Goal: Task Accomplishment & Management: Use online tool/utility

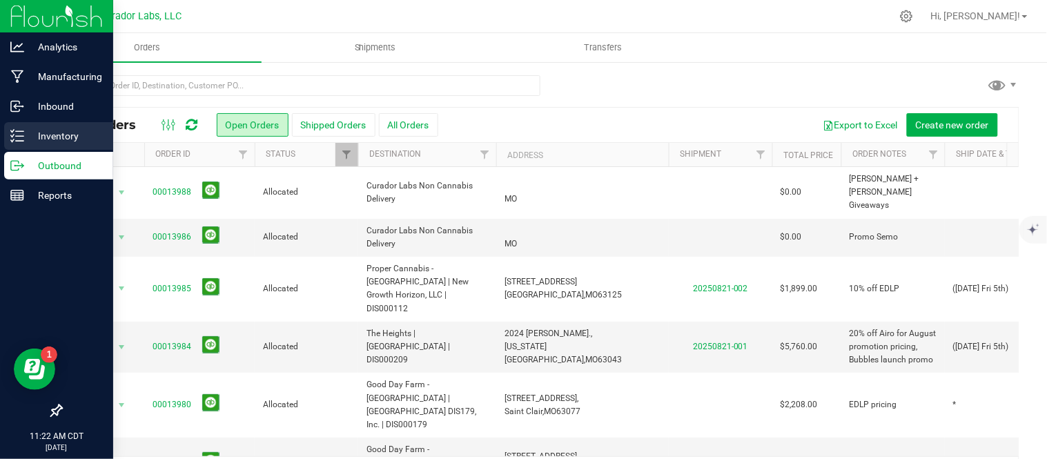
click at [31, 136] on p "Inventory" at bounding box center [65, 136] width 83 height 17
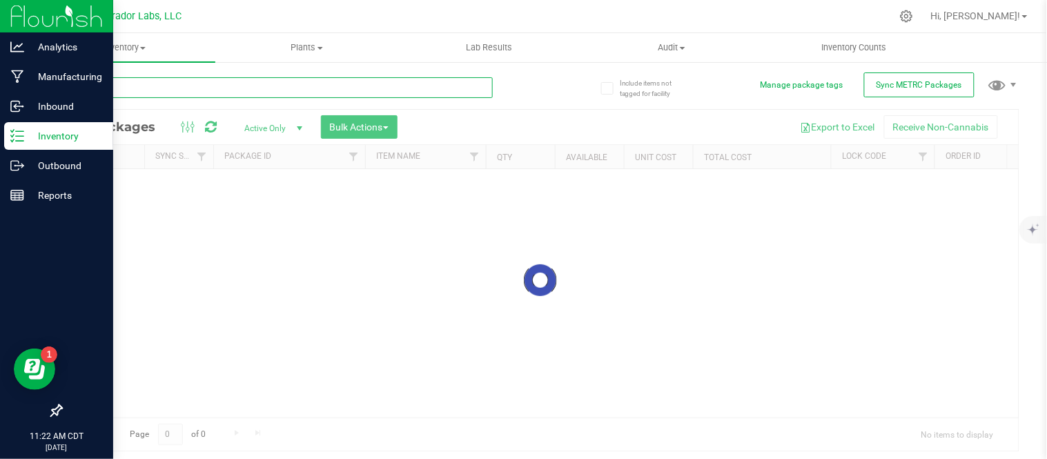
click at [208, 88] on input "text" at bounding box center [277, 87] width 432 height 21
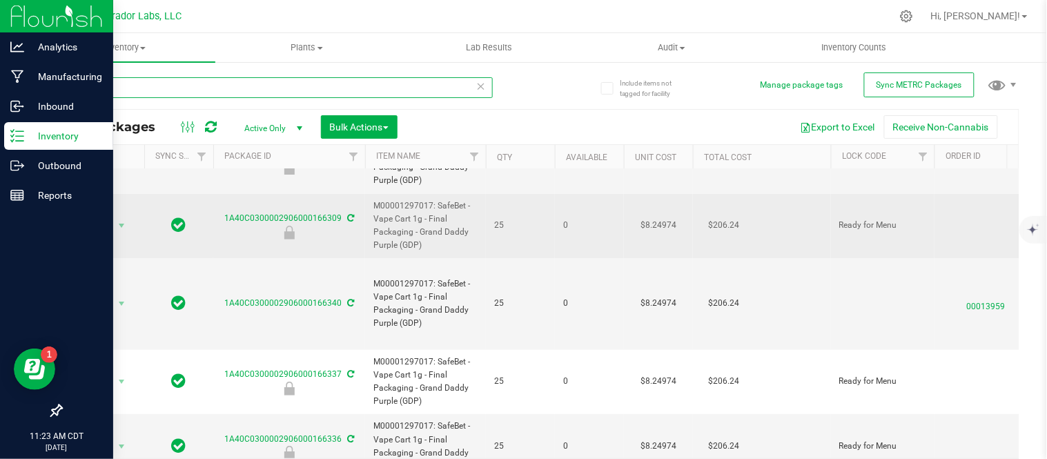
scroll to position [106, 0]
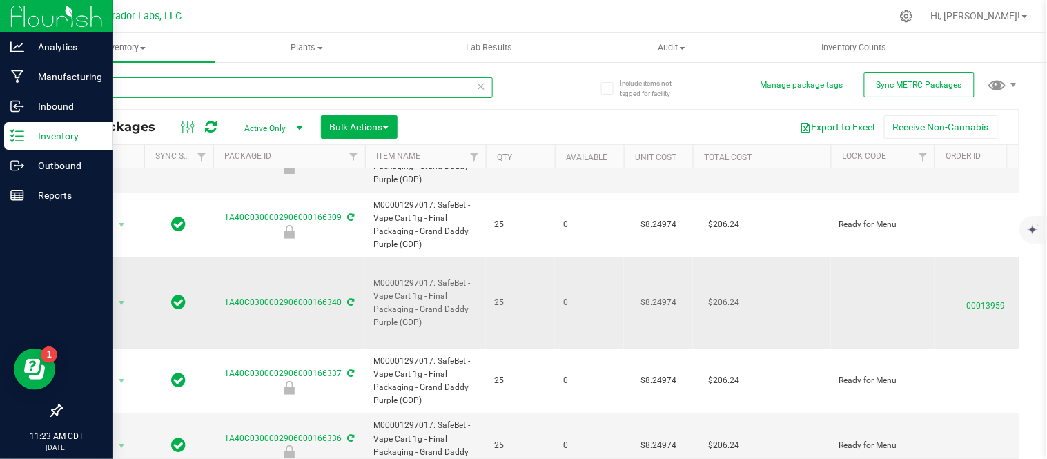
type input "gdp"
click at [111, 305] on td "Action Action Edit attributes Global inventory Locate package Package audit log…" at bounding box center [102, 302] width 83 height 91
click at [109, 295] on span "Action" at bounding box center [93, 302] width 37 height 19
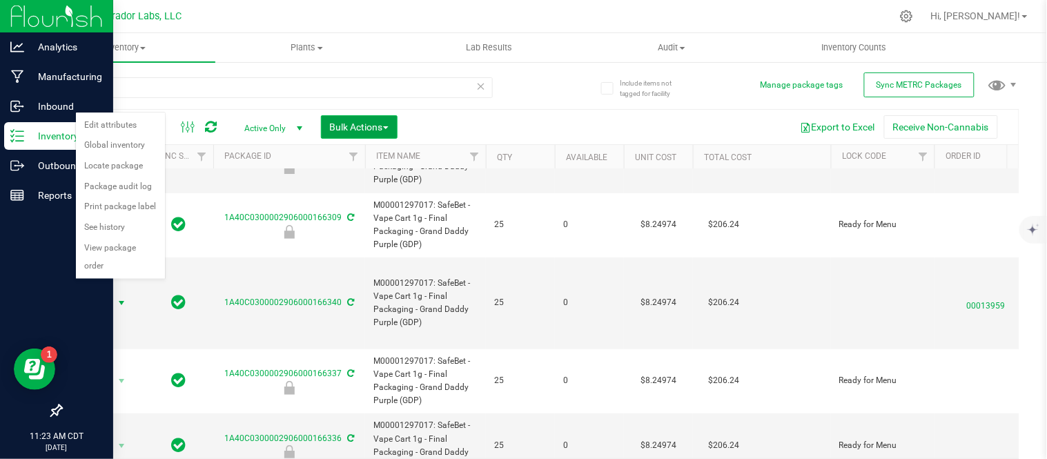
click at [369, 121] on span "Bulk Actions" at bounding box center [359, 126] width 59 height 11
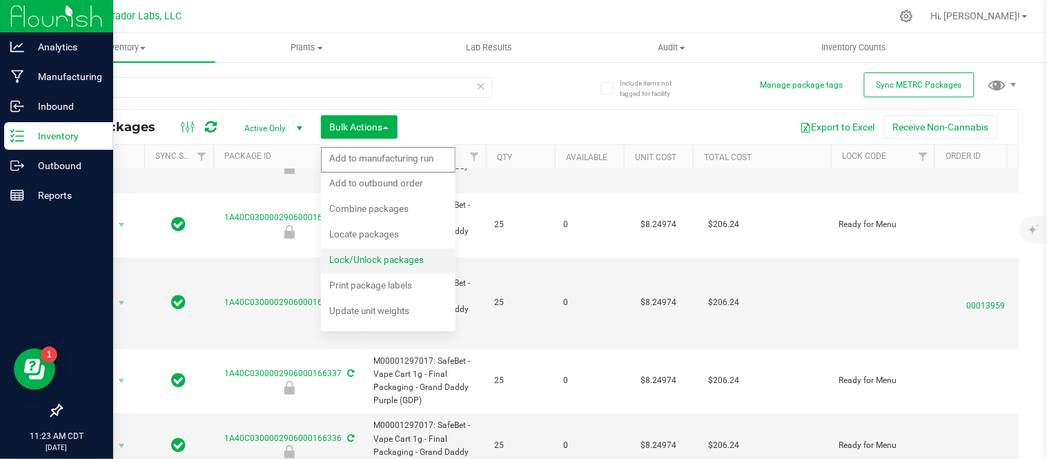
click at [360, 259] on span "Lock/Unlock packages" at bounding box center [376, 259] width 95 height 11
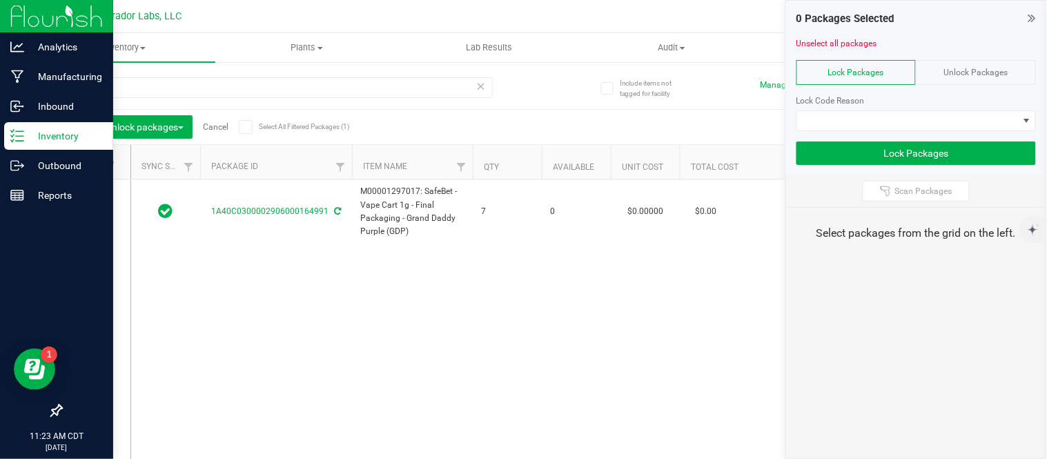
click at [960, 72] on span "Unlock Packages" at bounding box center [976, 73] width 64 height 10
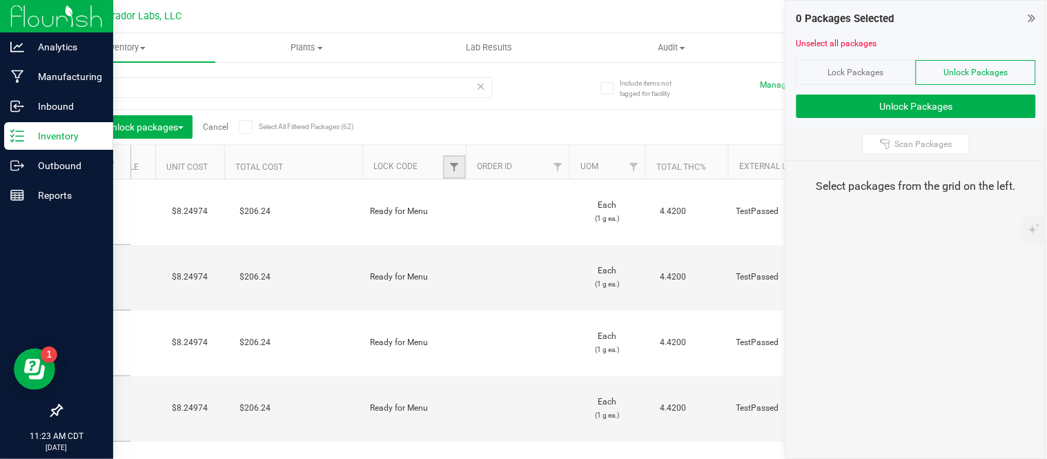
click at [460, 167] on link "Filter" at bounding box center [454, 166] width 23 height 23
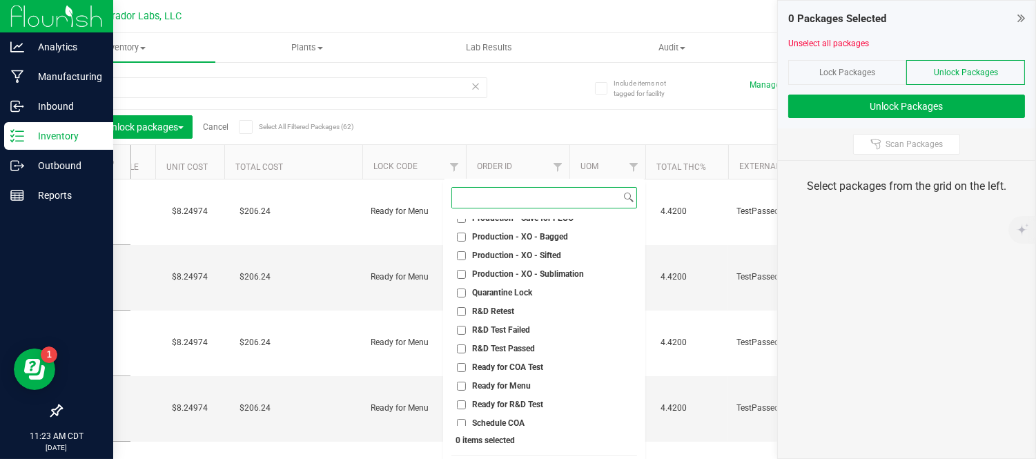
scroll to position [812, 0]
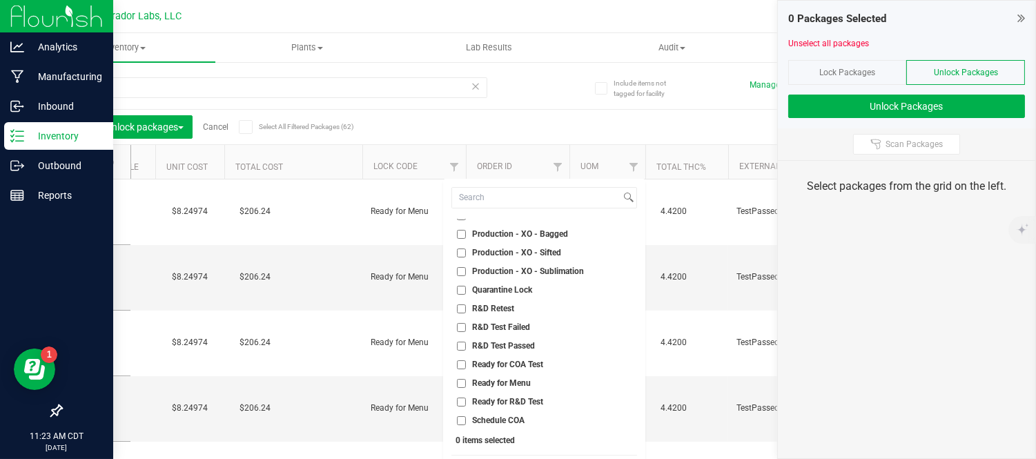
click at [460, 381] on input "Ready for Menu" at bounding box center [461, 383] width 9 height 9
checkbox input "true"
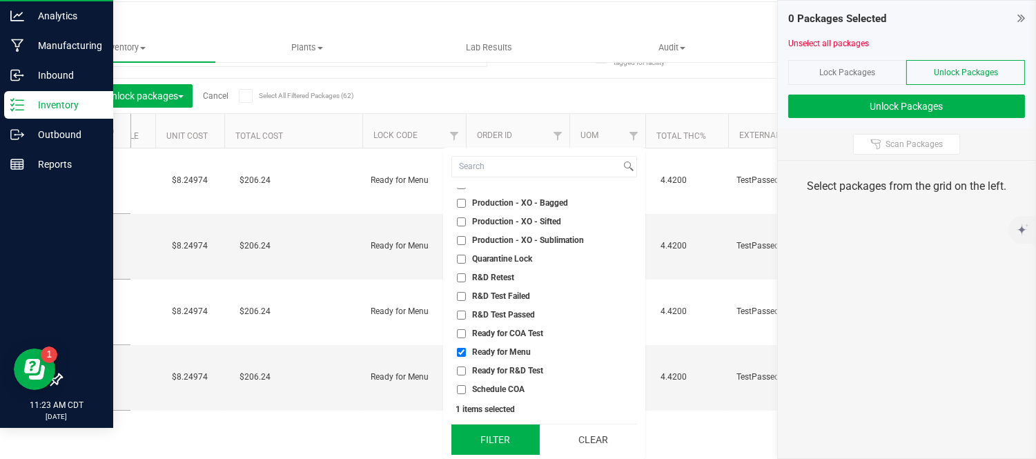
click at [505, 442] on button "Filter" at bounding box center [495, 439] width 88 height 30
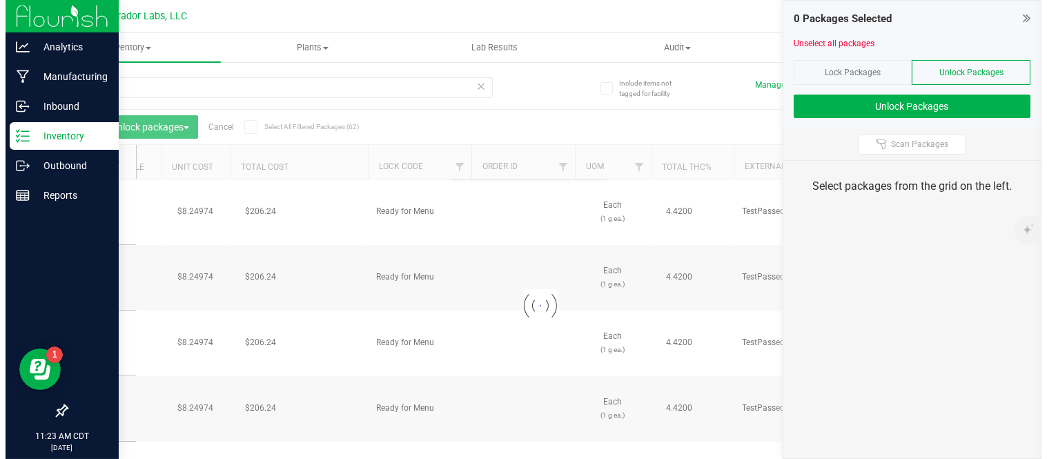
scroll to position [0, 0]
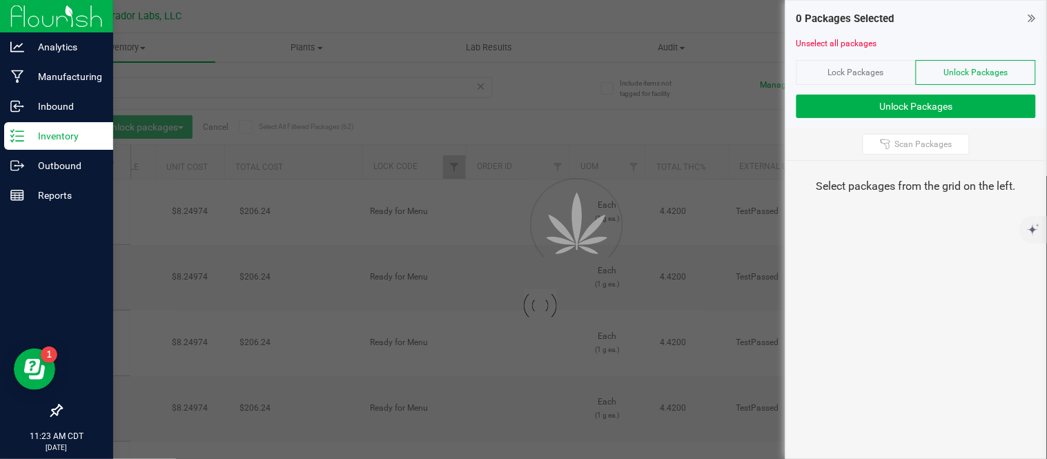
type input "[DATE]"
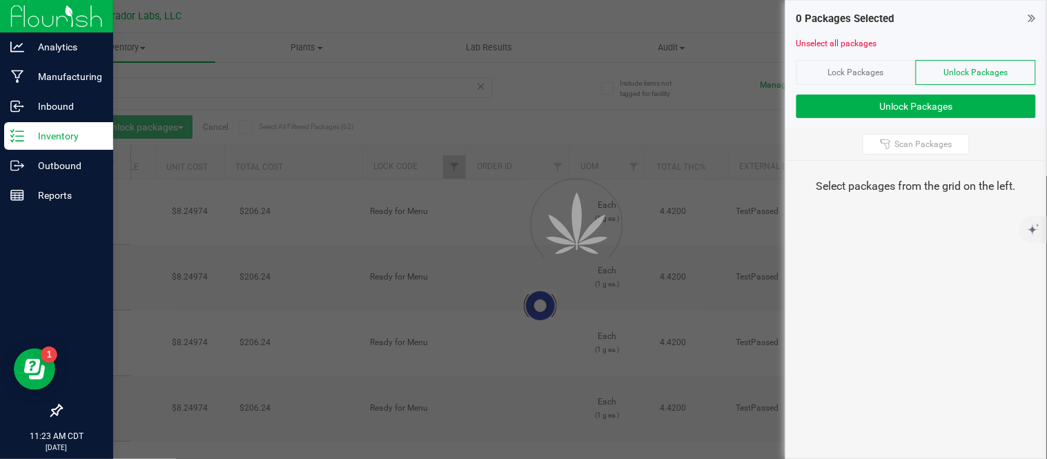
type input "[DATE]"
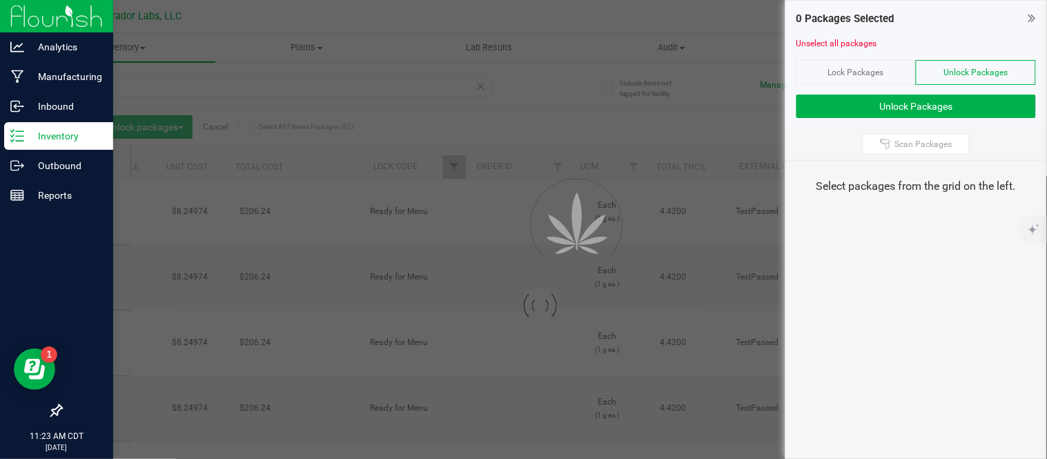
type input "[DATE]"
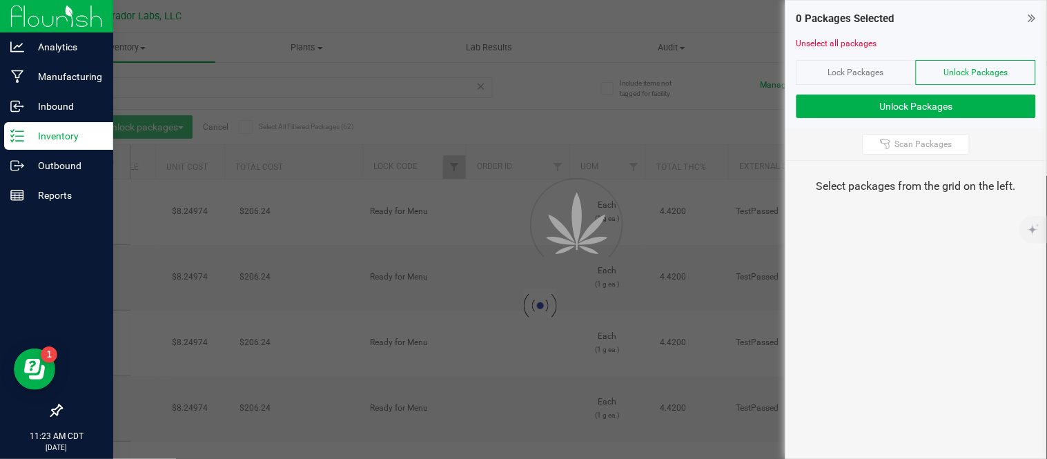
type input "[DATE]"
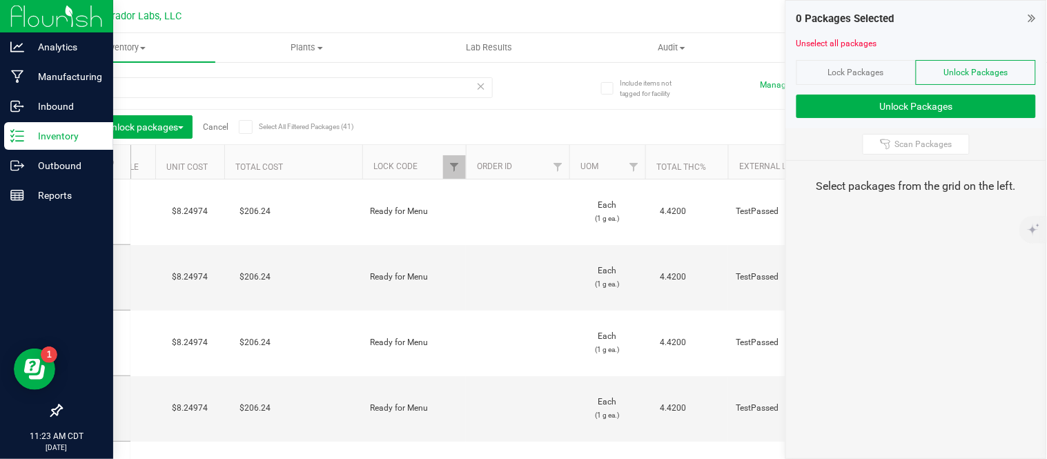
click at [243, 127] on icon at bounding box center [245, 127] width 9 height 0
click at [0, 0] on input "Select All Filtered Packages (41)" at bounding box center [0, 0] width 0 height 0
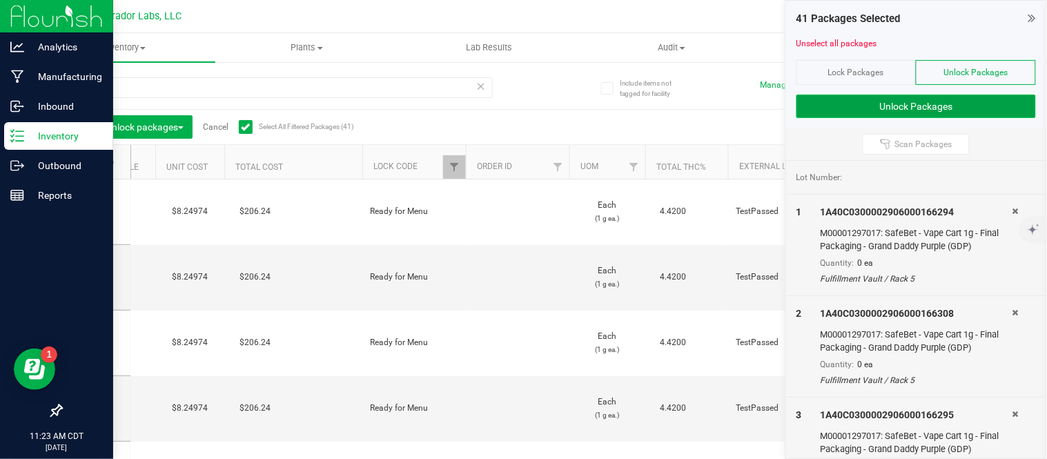
click at [957, 106] on button "Unlock Packages" at bounding box center [915, 106] width 239 height 23
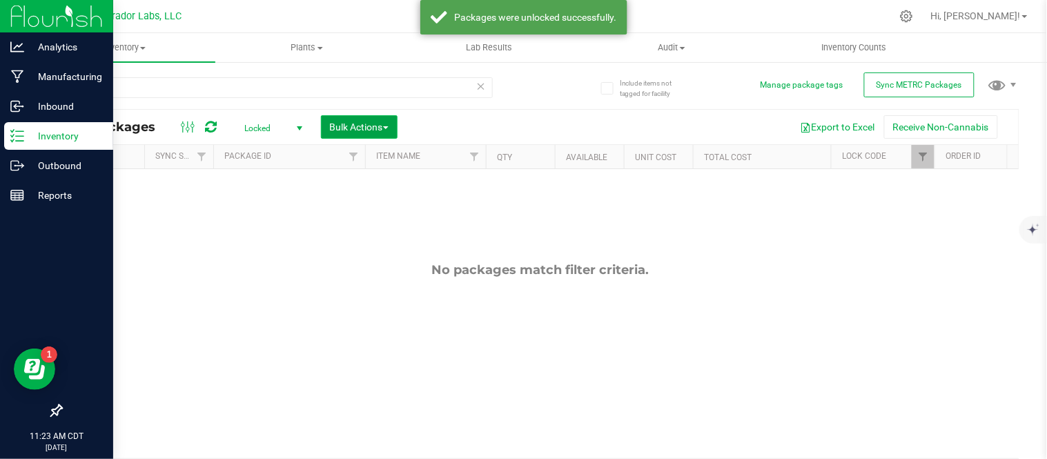
click at [367, 127] on span "Bulk Actions" at bounding box center [359, 126] width 59 height 11
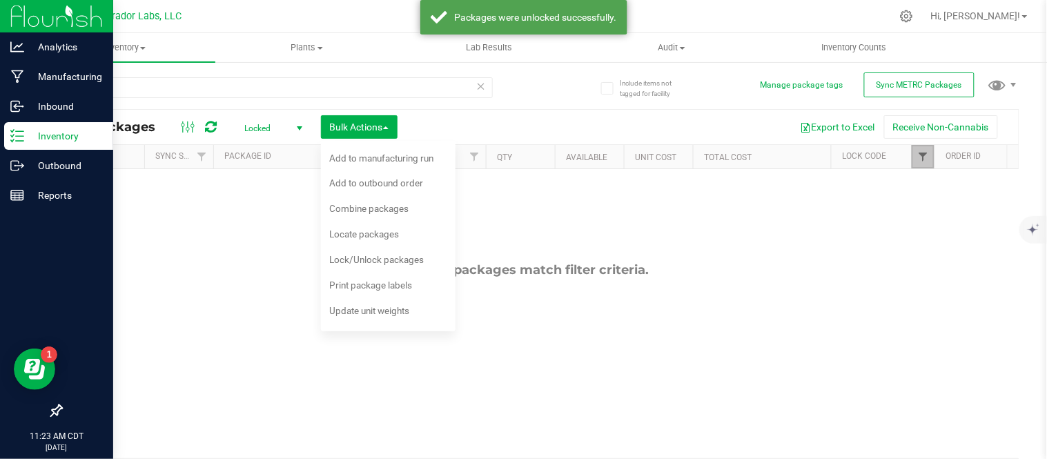
click at [919, 157] on span "Filter" at bounding box center [922, 156] width 11 height 11
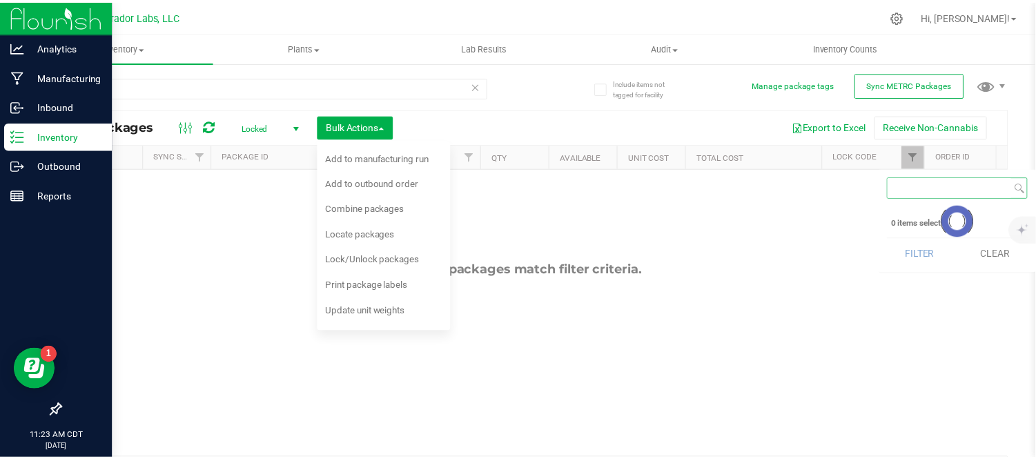
scroll to position [0, 43]
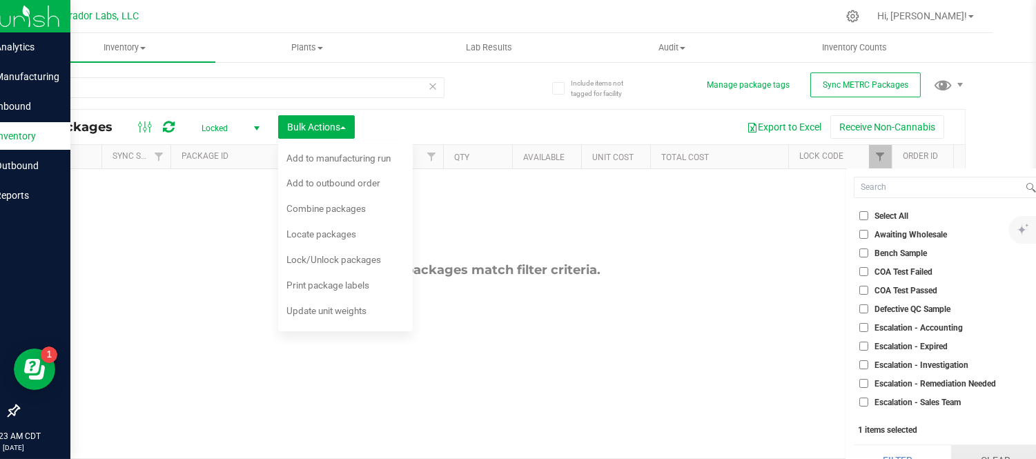
click at [994, 455] on button "Clear" at bounding box center [995, 460] width 88 height 30
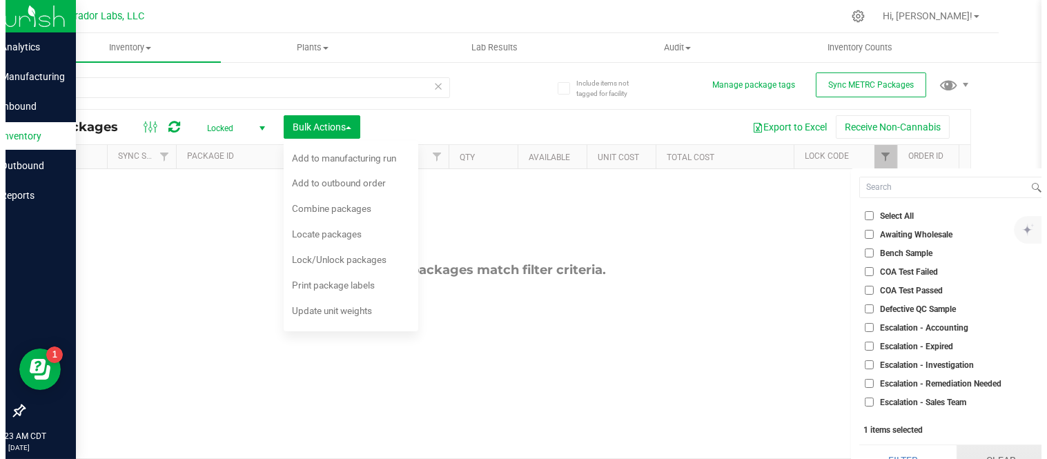
scroll to position [0, 0]
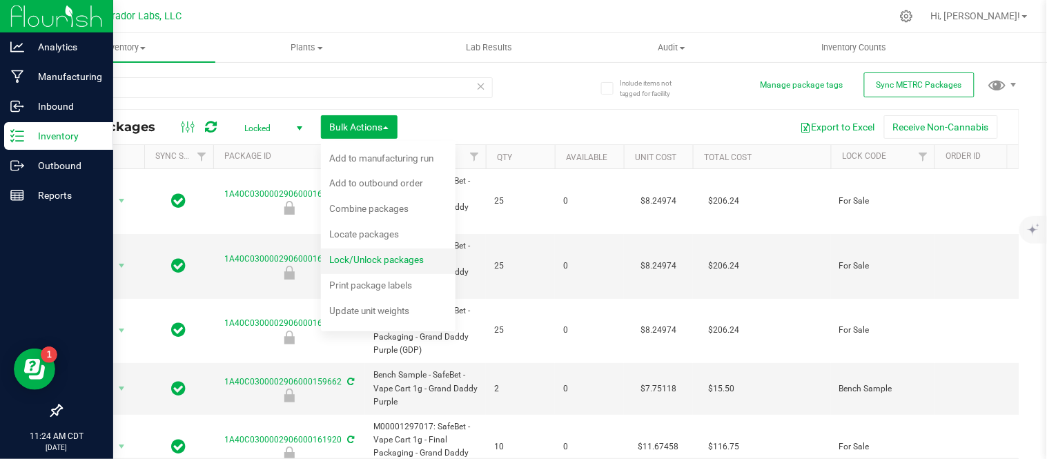
click at [386, 259] on span "Lock/Unlock packages" at bounding box center [376, 259] width 95 height 11
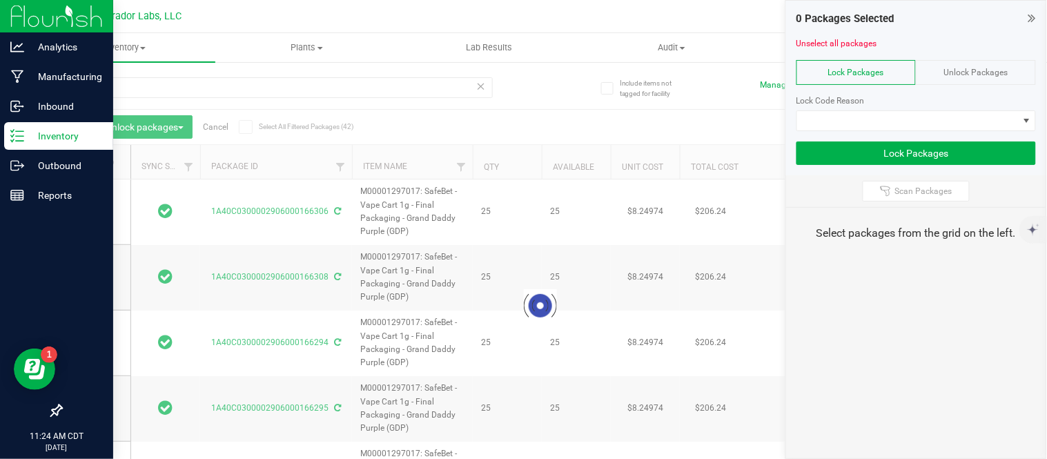
type input "[DATE]"
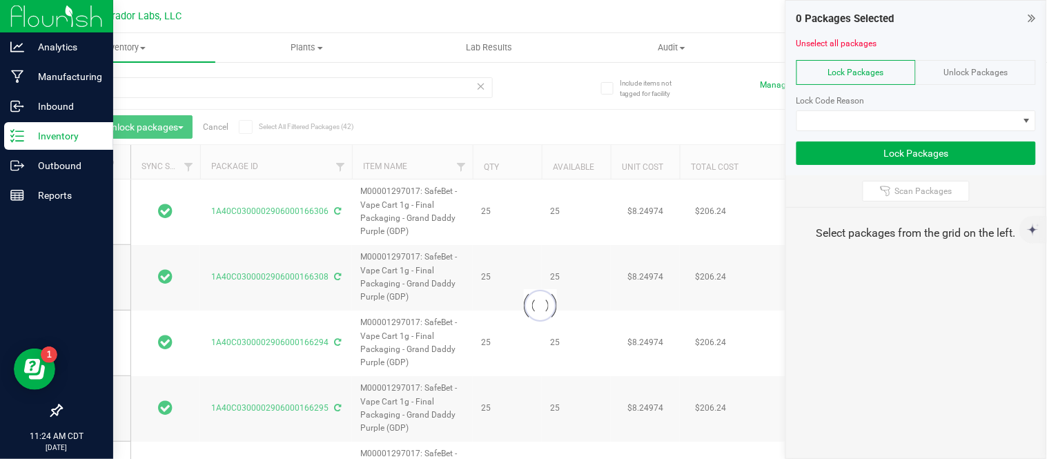
type input "[DATE]"
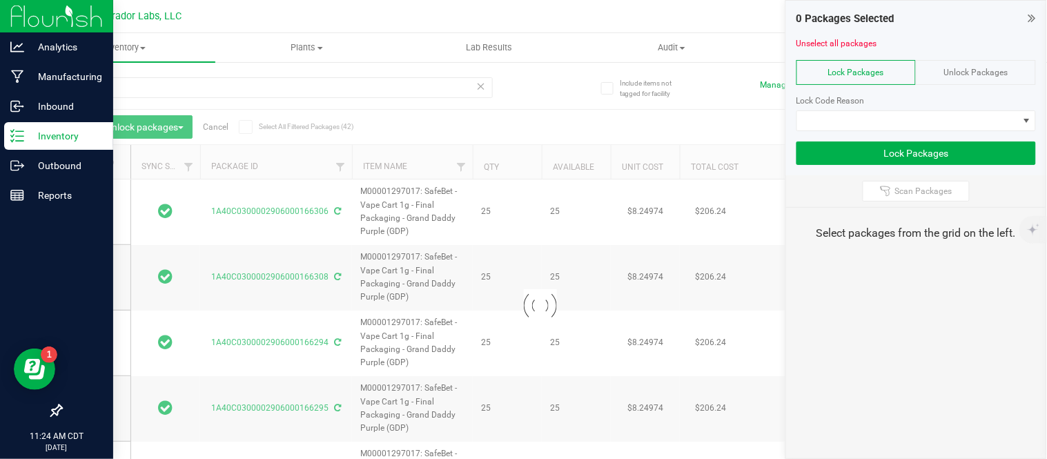
type input "[DATE]"
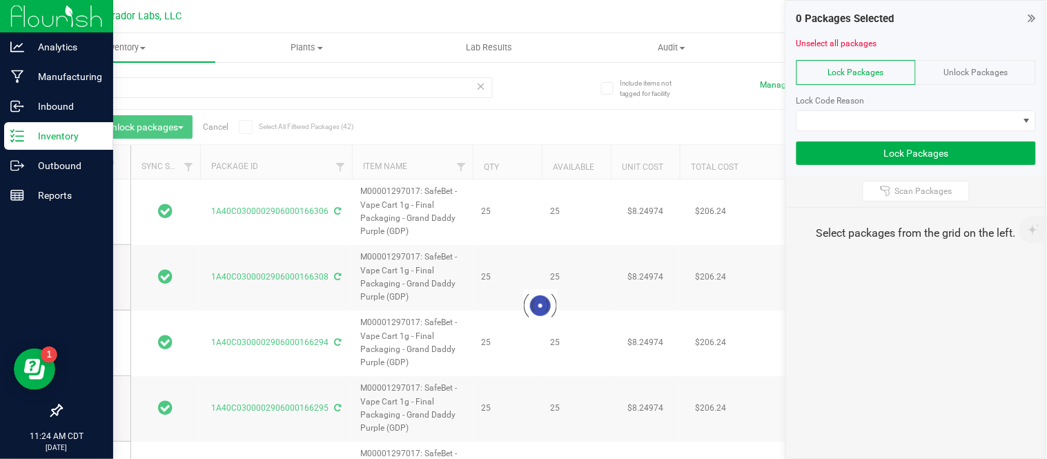
type input "[DATE]"
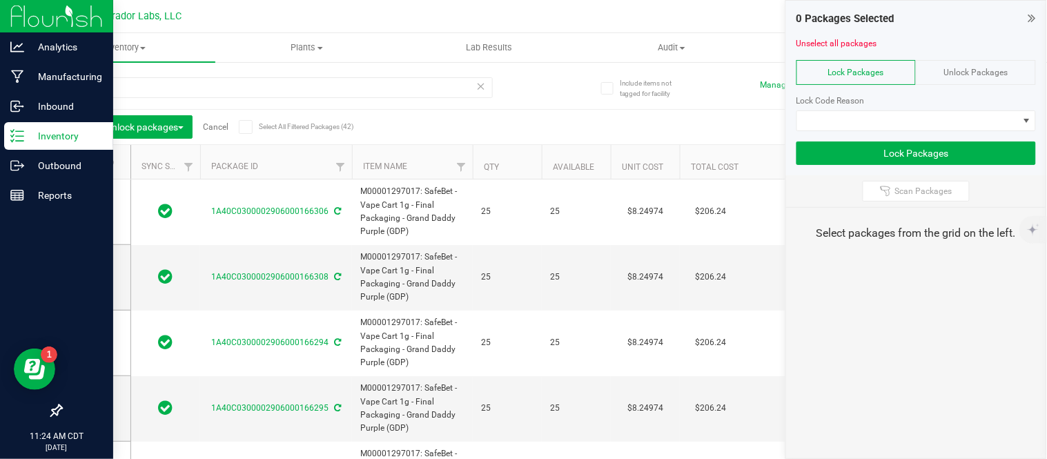
type input "[DATE]"
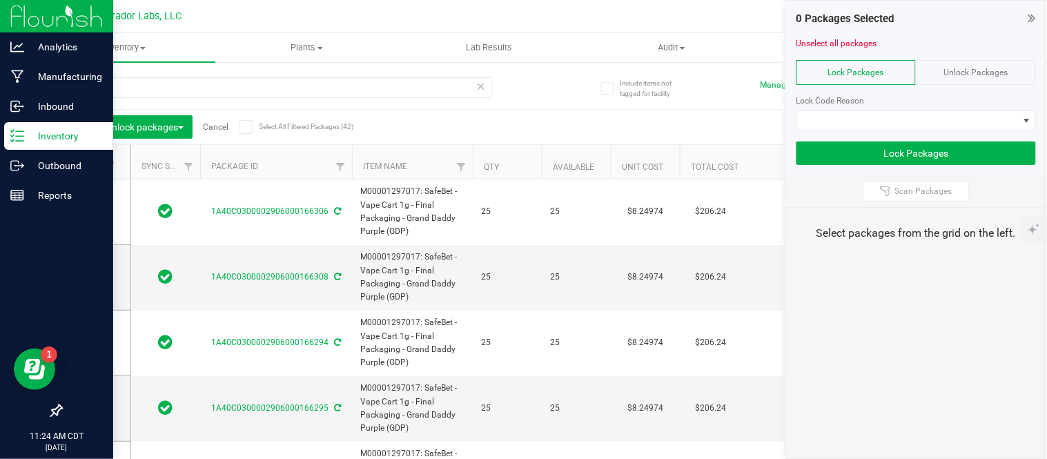
type input "[DATE]"
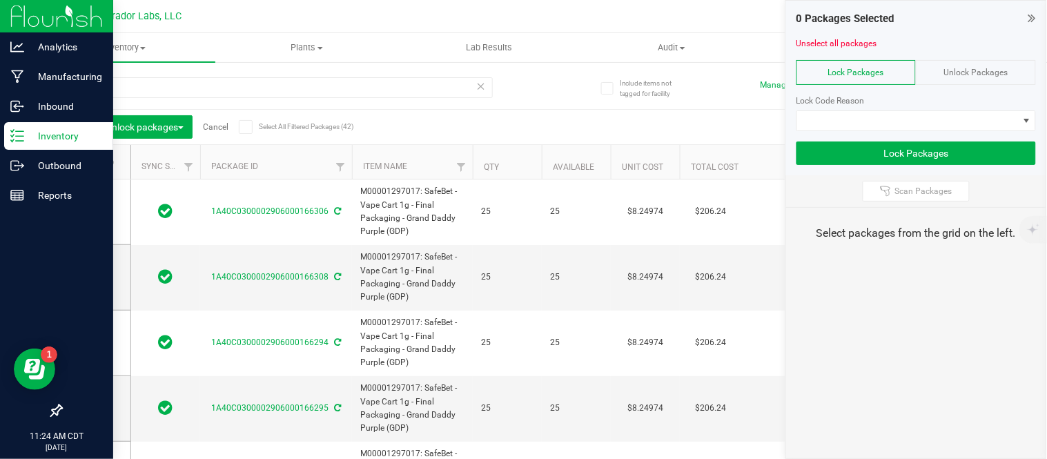
type input "[DATE]"
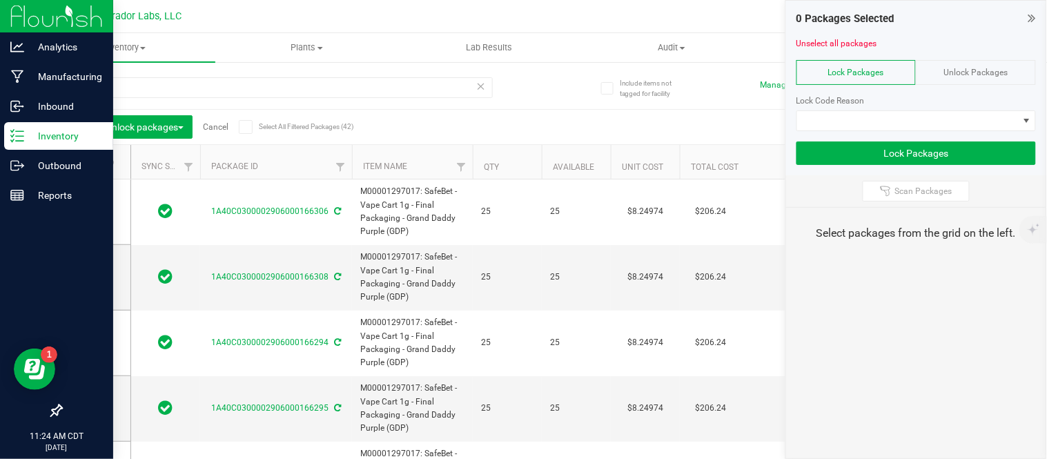
type input "[DATE]"
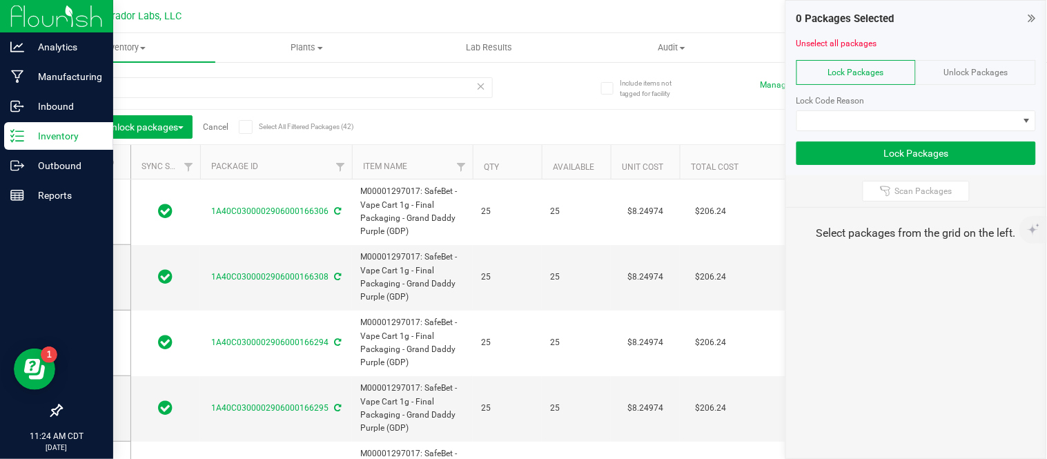
click at [237, 123] on div "Lock/Unlock packages Cancel Select All Filtered Packages (42)" at bounding box center [200, 126] width 256 height 23
click at [252, 126] on span at bounding box center [246, 127] width 14 height 14
click at [0, 0] on input "Select All Filtered Packages (42)" at bounding box center [0, 0] width 0 height 0
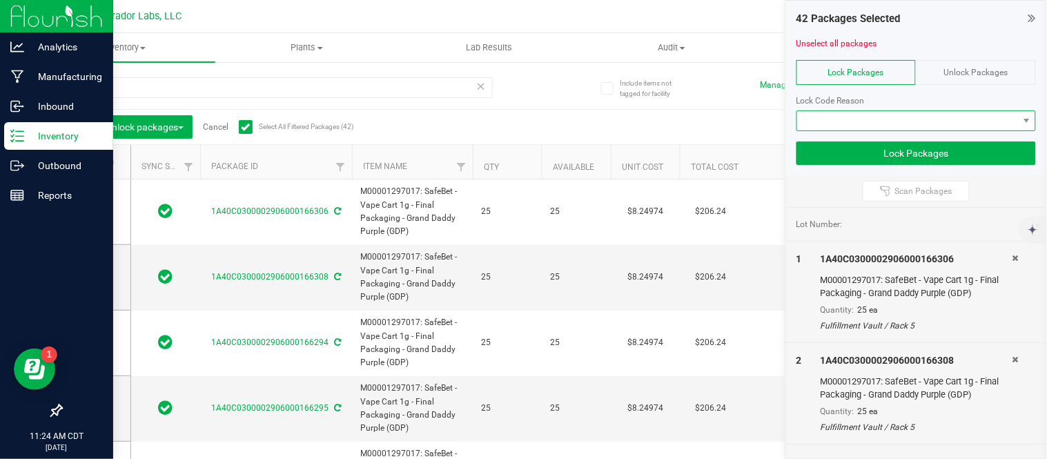
click at [901, 116] on span at bounding box center [907, 120] width 221 height 19
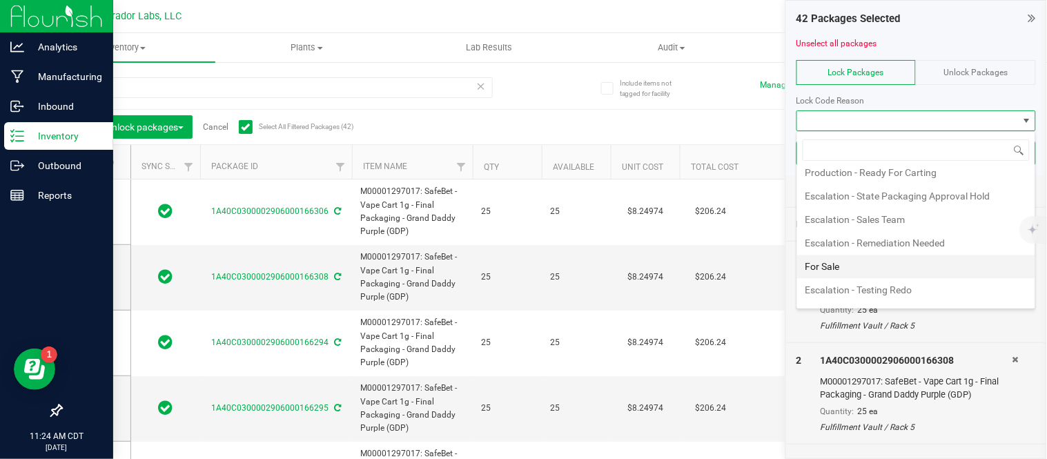
scroll to position [804, 0]
click at [861, 271] on li "For Sale" at bounding box center [916, 266] width 238 height 23
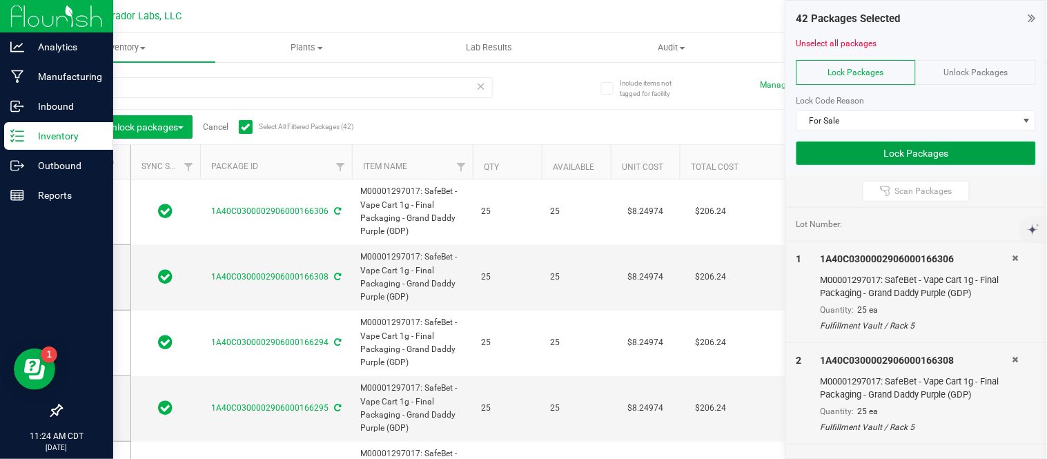
click at [858, 155] on button "Lock Packages" at bounding box center [915, 152] width 239 height 23
click at [281, 168] on th "Package ID" at bounding box center [276, 162] width 152 height 35
click at [97, 213] on span at bounding box center [93, 212] width 14 height 14
click at [0, 0] on input "checkbox" at bounding box center [0, 0] width 0 height 0
click at [873, 159] on button "Lock Packages" at bounding box center [915, 152] width 239 height 23
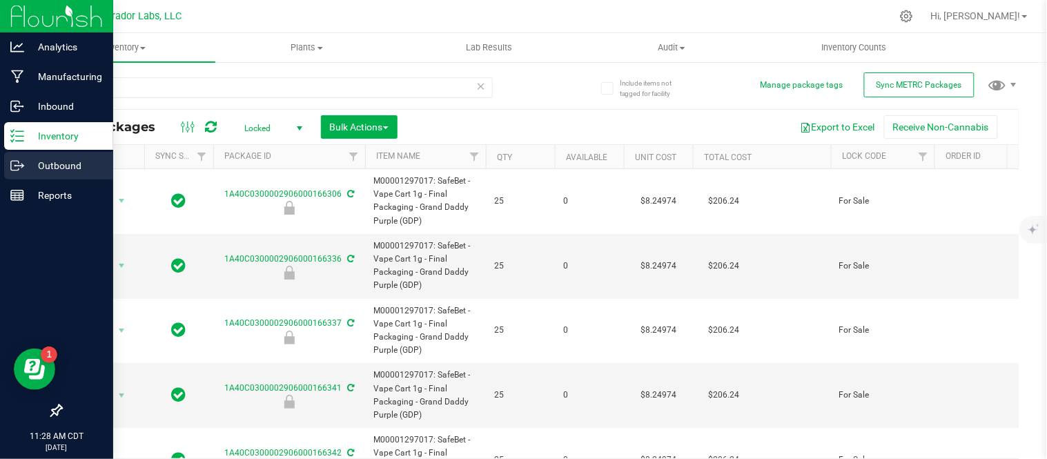
click at [66, 159] on p "Outbound" at bounding box center [65, 165] width 83 height 17
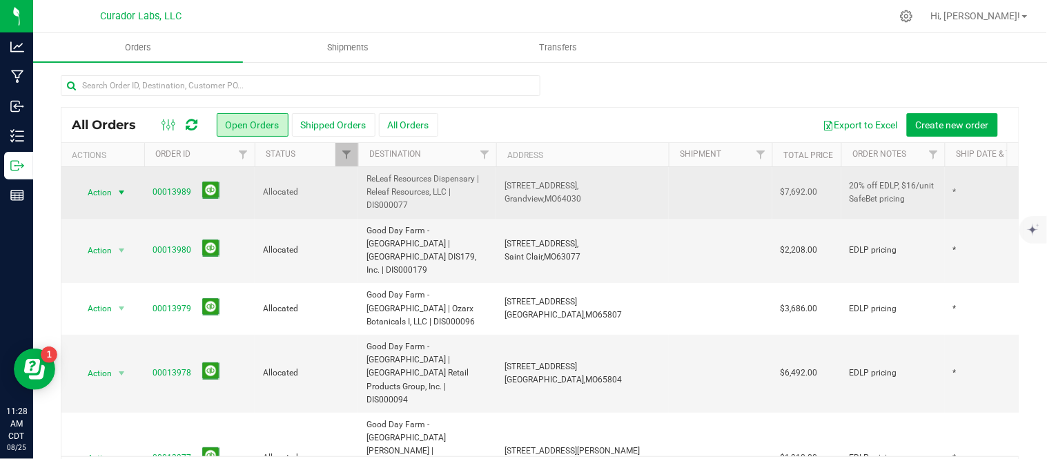
click at [105, 195] on span "Action" at bounding box center [93, 192] width 37 height 19
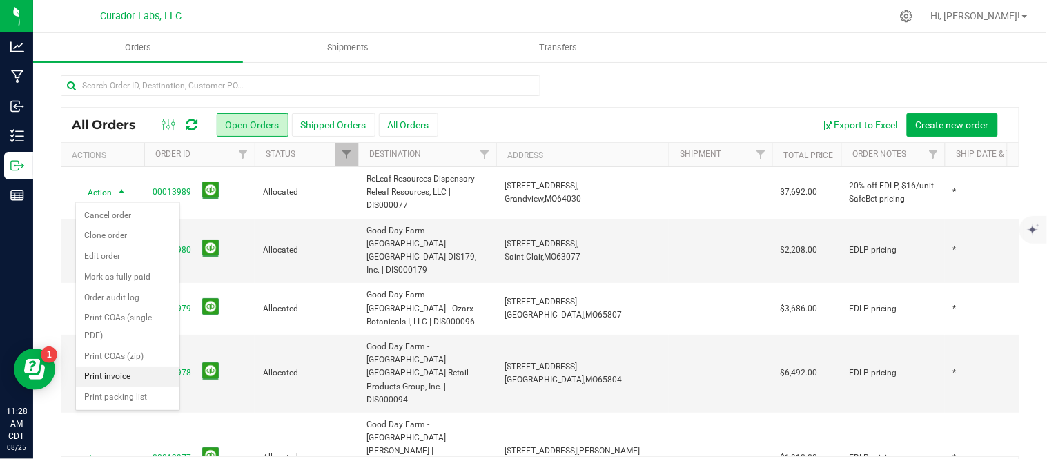
click at [130, 375] on li "Print invoice" at bounding box center [128, 376] width 104 height 21
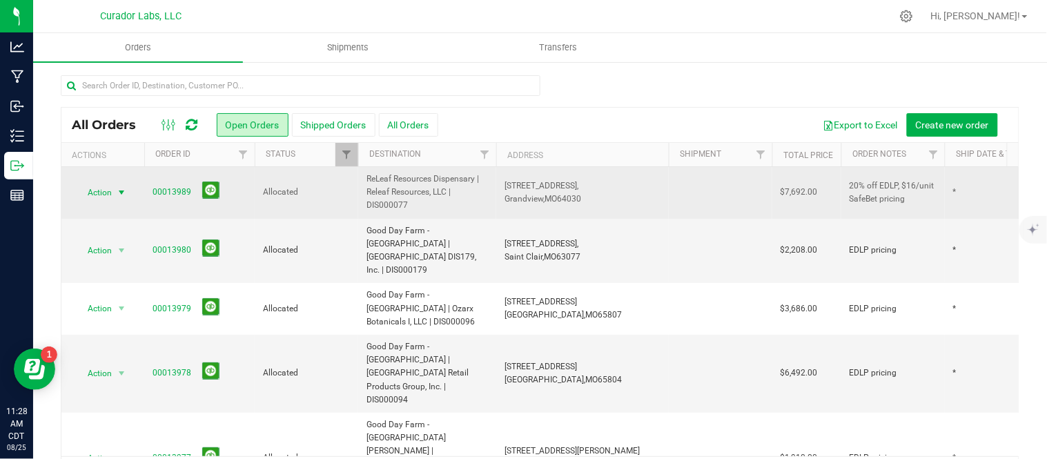
click at [106, 193] on span "Action" at bounding box center [93, 192] width 37 height 19
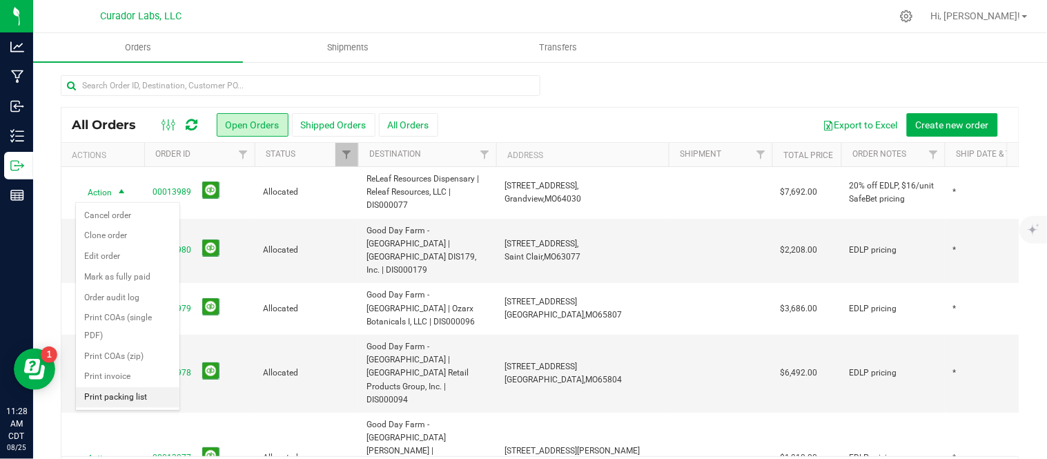
click at [117, 404] on li "Print packing list" at bounding box center [128, 397] width 104 height 21
